Goal: Find specific page/section: Find specific page/section

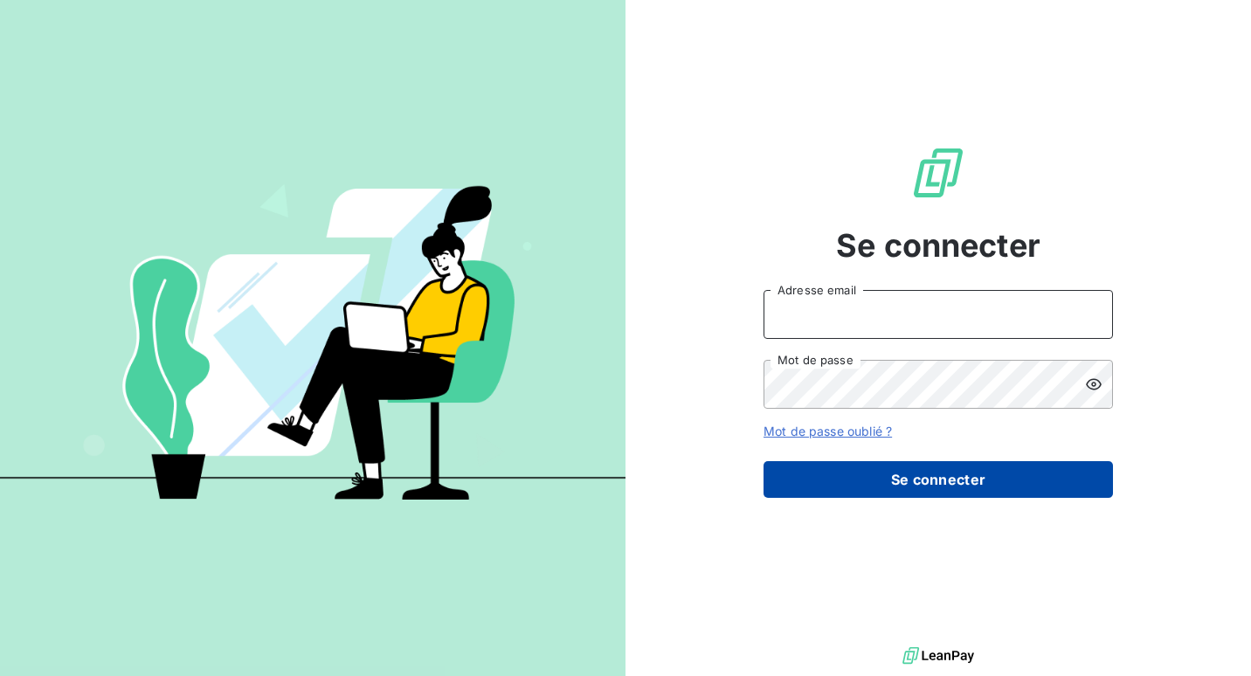
type input "[EMAIL_ADDRESS][DOMAIN_NAME]"
click at [960, 478] on button "Se connecter" at bounding box center [938, 479] width 349 height 37
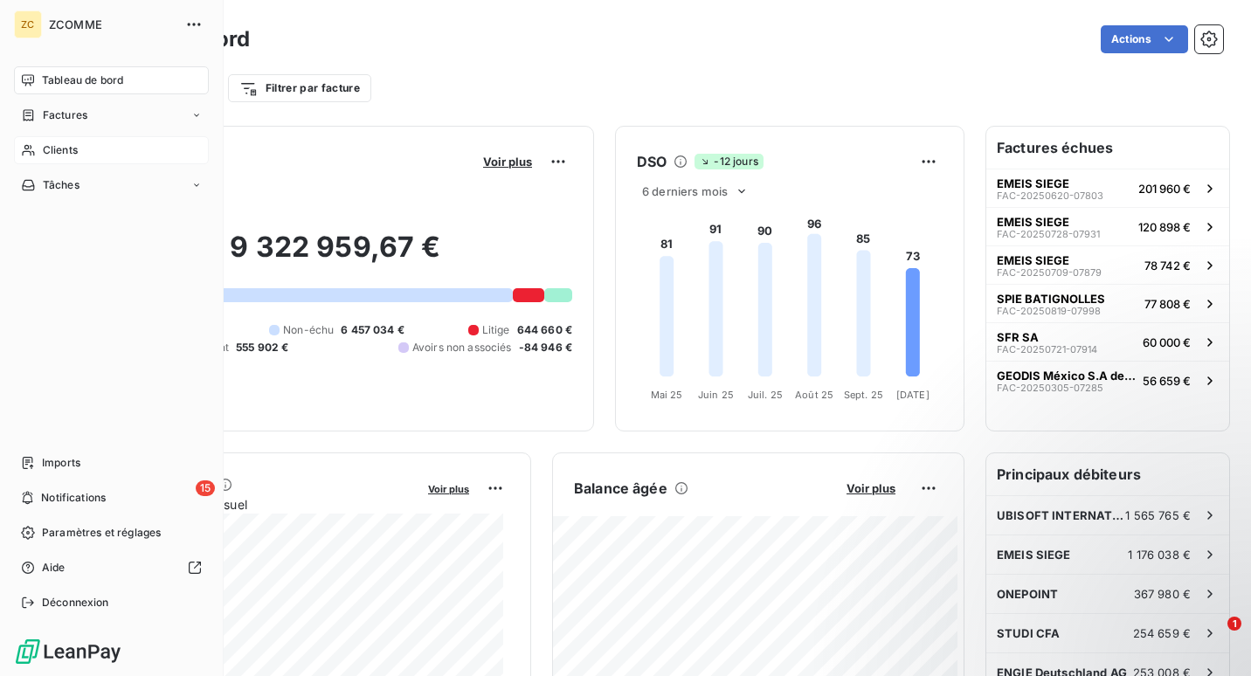
click at [45, 147] on span "Clients" at bounding box center [60, 150] width 35 height 16
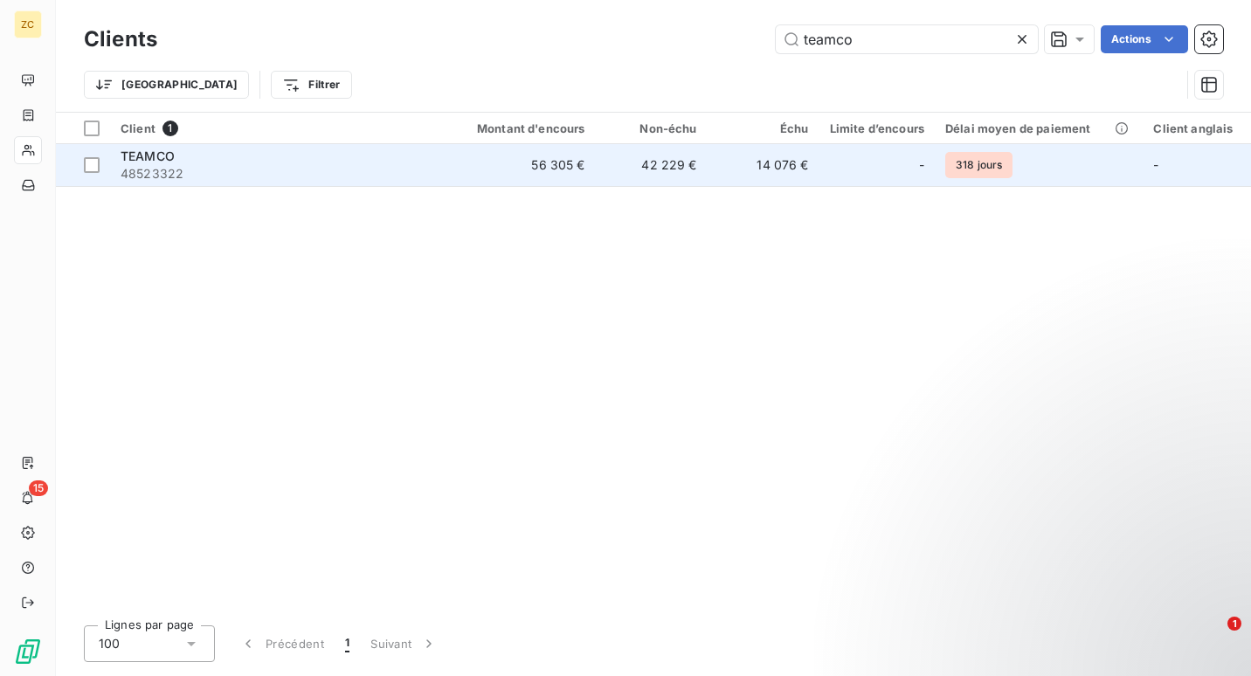
type input "teamco"
click at [261, 154] on div "TEAMCO" at bounding box center [278, 156] width 315 height 17
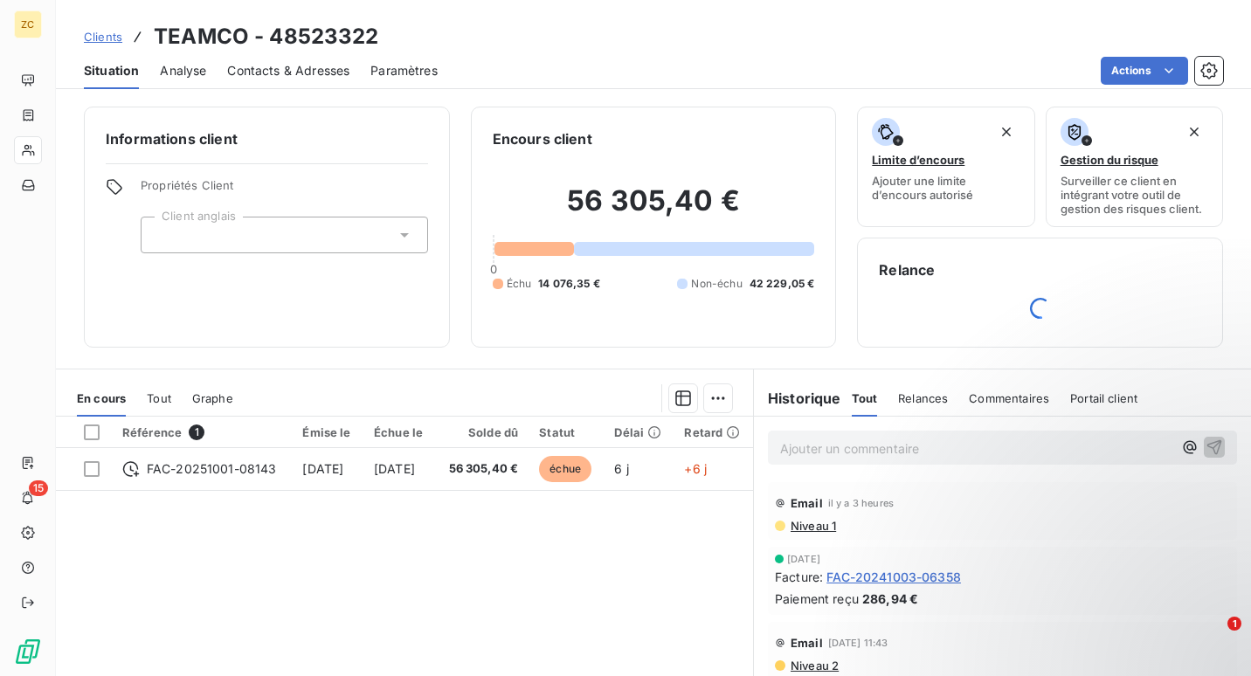
click at [382, 71] on span "Paramètres" at bounding box center [403, 70] width 67 height 17
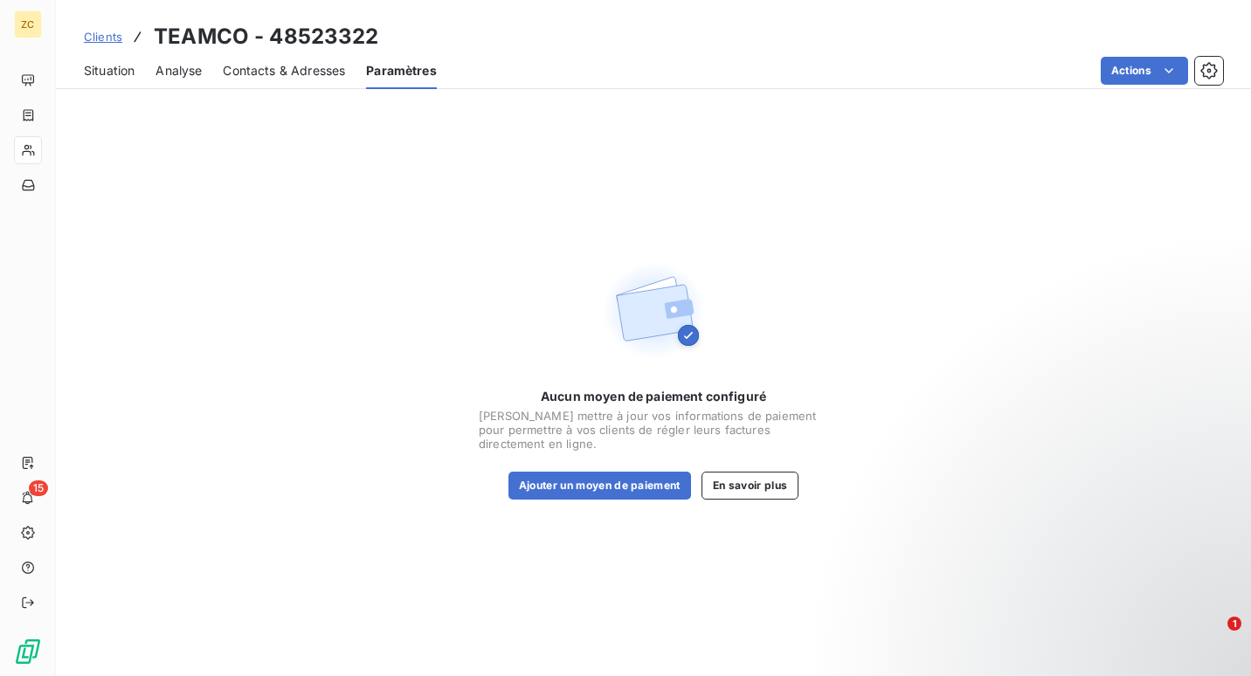
click at [280, 80] on div "Contacts & Adresses" at bounding box center [284, 70] width 122 height 37
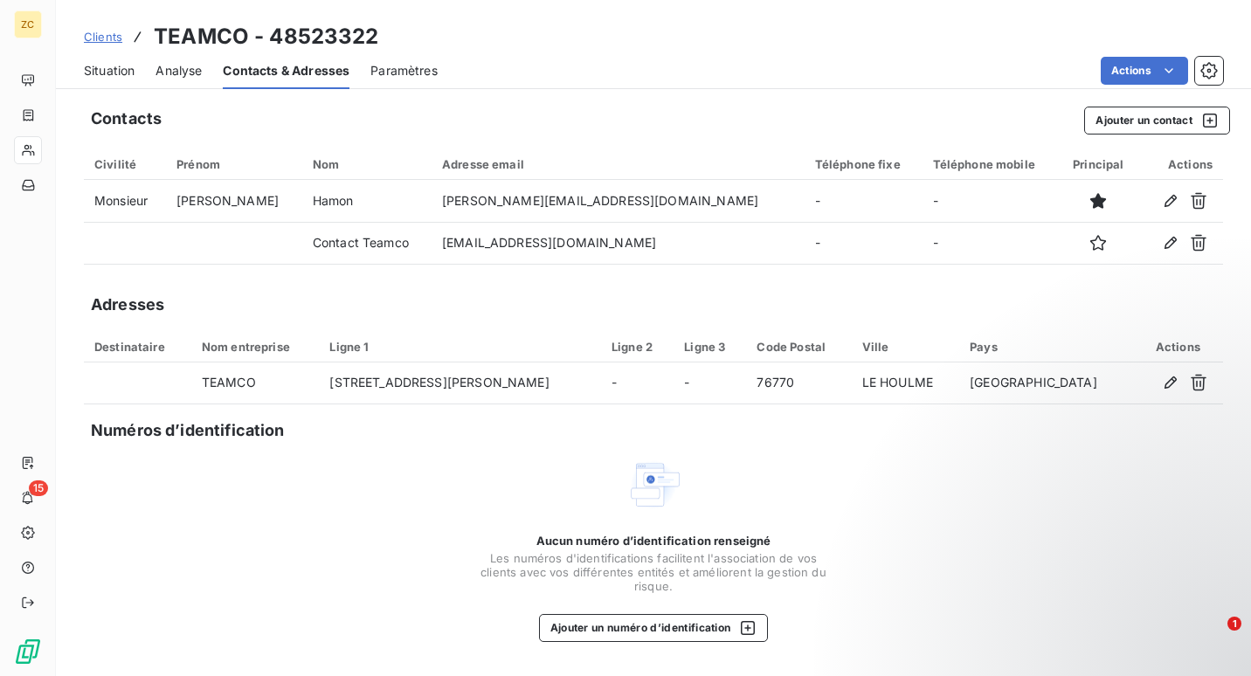
click at [158, 71] on span "Analyse" at bounding box center [179, 70] width 46 height 17
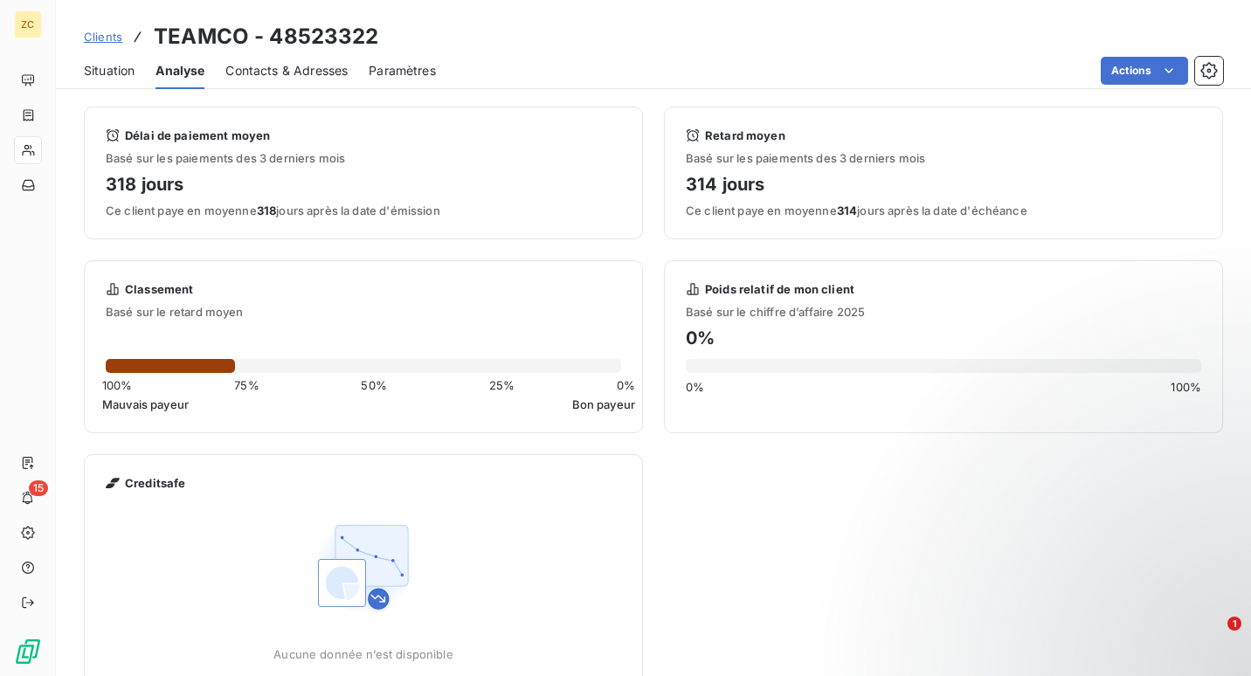
click at [113, 68] on span "Situation" at bounding box center [109, 70] width 51 height 17
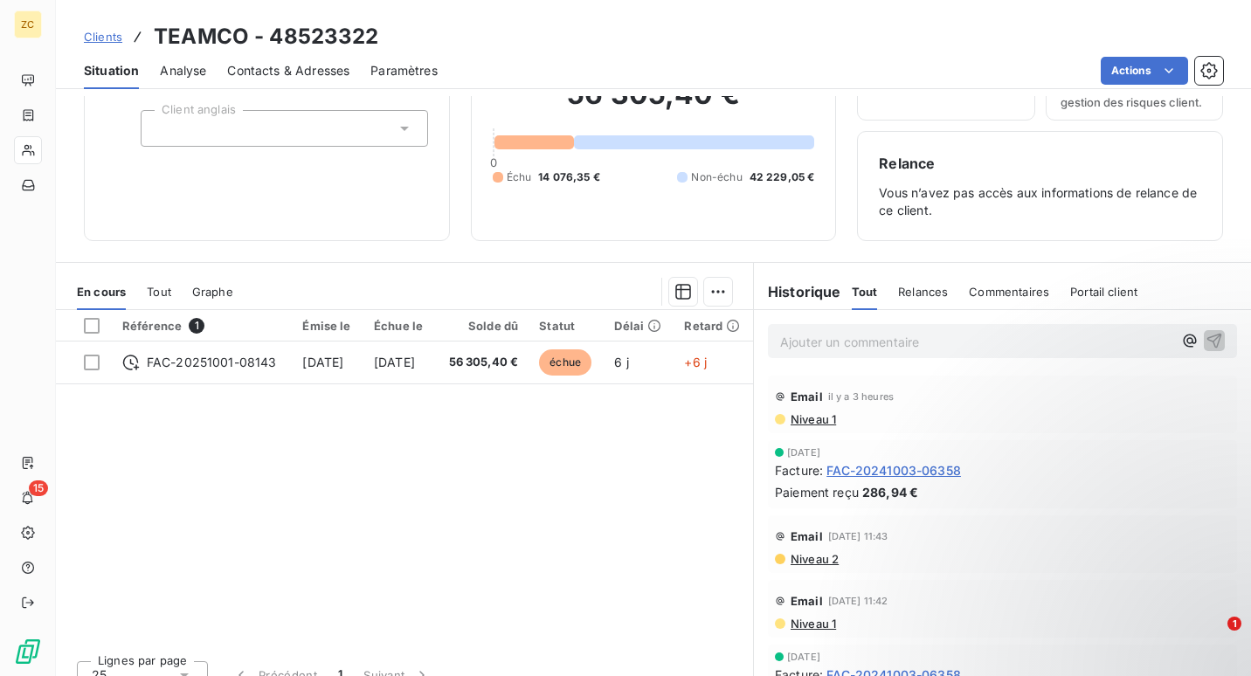
scroll to position [129, 0]
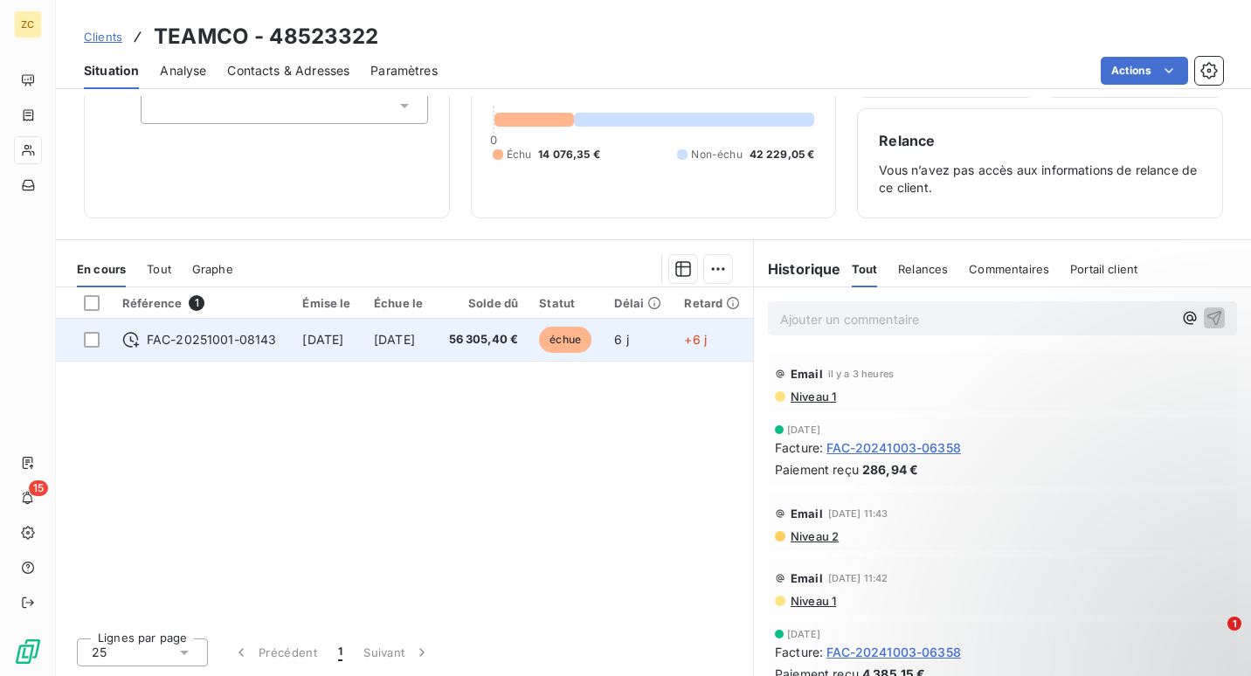
click at [354, 329] on td "[DATE]" at bounding box center [328, 340] width 72 height 42
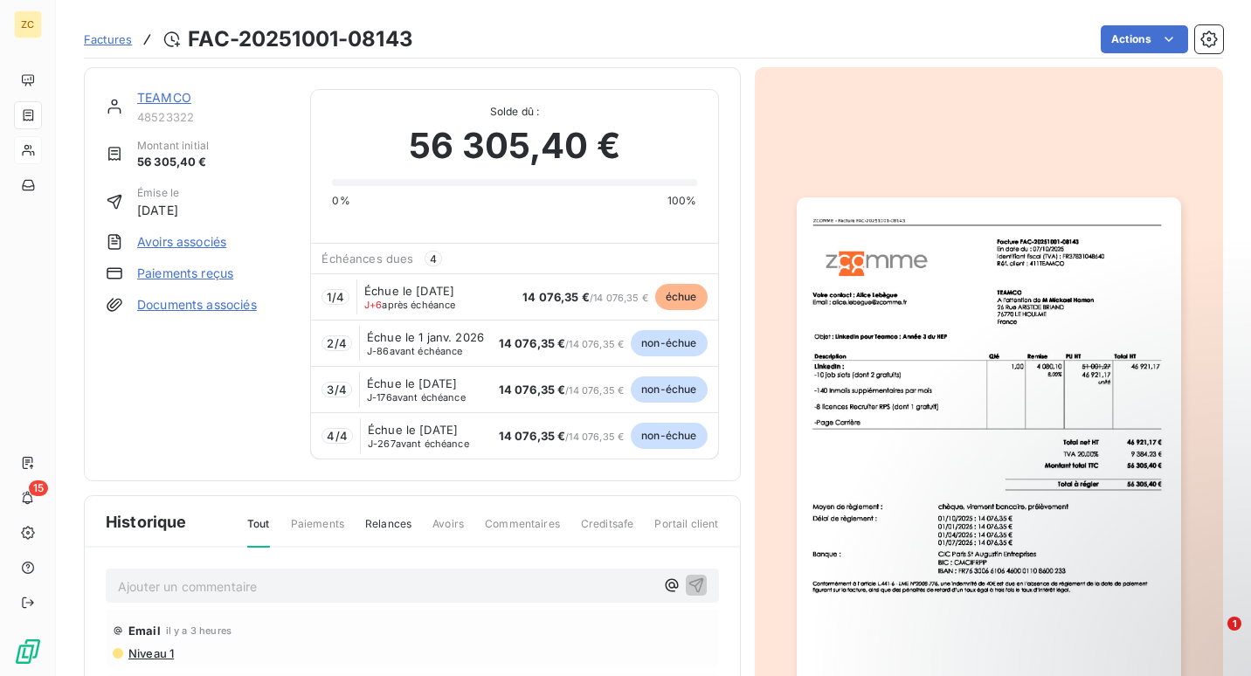
scroll to position [1, 0]
